Goal: Task Accomplishment & Management: Manage account settings

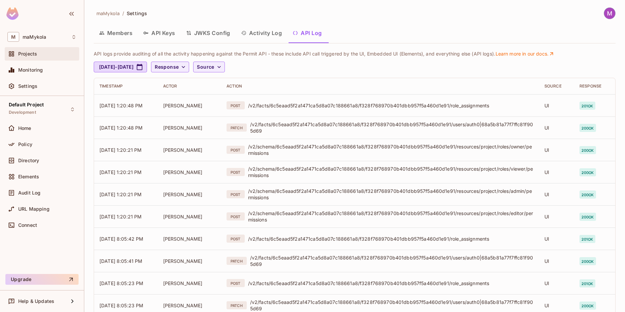
click at [25, 55] on span "Projects" at bounding box center [27, 53] width 19 height 5
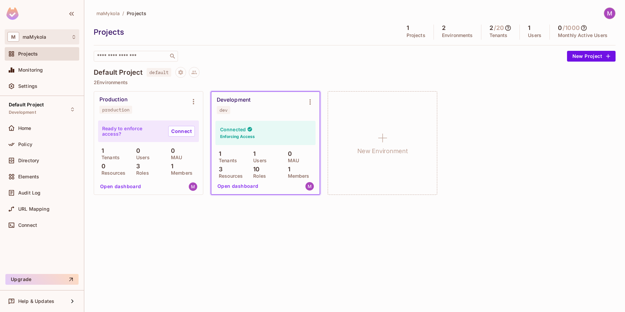
click at [46, 40] on div "M maMykola" at bounding box center [41, 37] width 69 height 10
click at [152, 19] on div at bounding box center [312, 156] width 625 height 312
click at [34, 39] on span "maMykola" at bounding box center [35, 36] width 24 height 5
click at [91, 69] on div "[PERSON_NAME]" at bounding box center [48, 56] width 86 height 24
drag, startPoint x: 159, startPoint y: 30, endPoint x: 167, endPoint y: 35, distance: 10.0
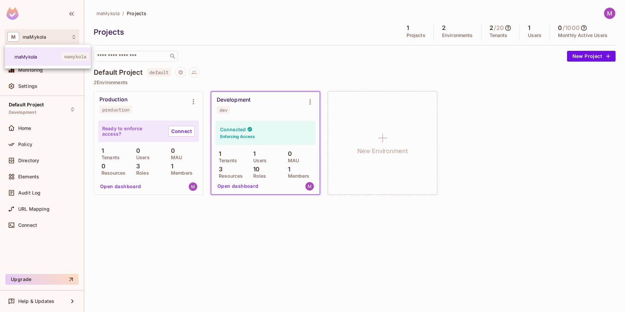
click at [160, 30] on div at bounding box center [312, 156] width 625 height 312
click at [30, 35] on span "maMykola" at bounding box center [35, 36] width 24 height 5
click at [25, 55] on span "maMykola" at bounding box center [37, 57] width 47 height 6
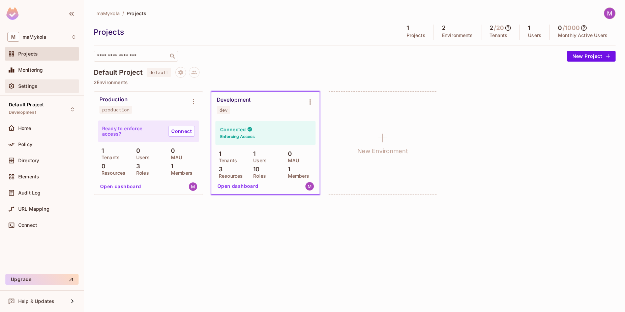
click at [31, 87] on span "Settings" at bounding box center [27, 86] width 19 height 5
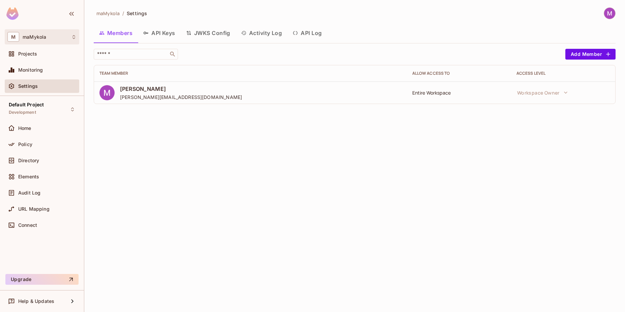
click at [34, 37] on span "maMykola" at bounding box center [35, 36] width 24 height 5
click at [49, 37] on div at bounding box center [312, 156] width 625 height 312
click at [70, 14] on icon "button" at bounding box center [71, 14] width 5 height 4
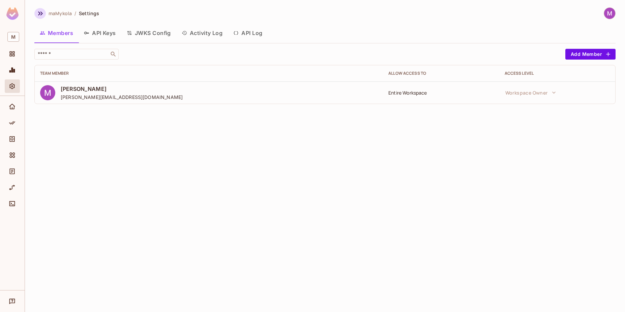
click at [35, 14] on button "button" at bounding box center [39, 13] width 11 height 11
